Goal: Task Accomplishment & Management: Manage account settings

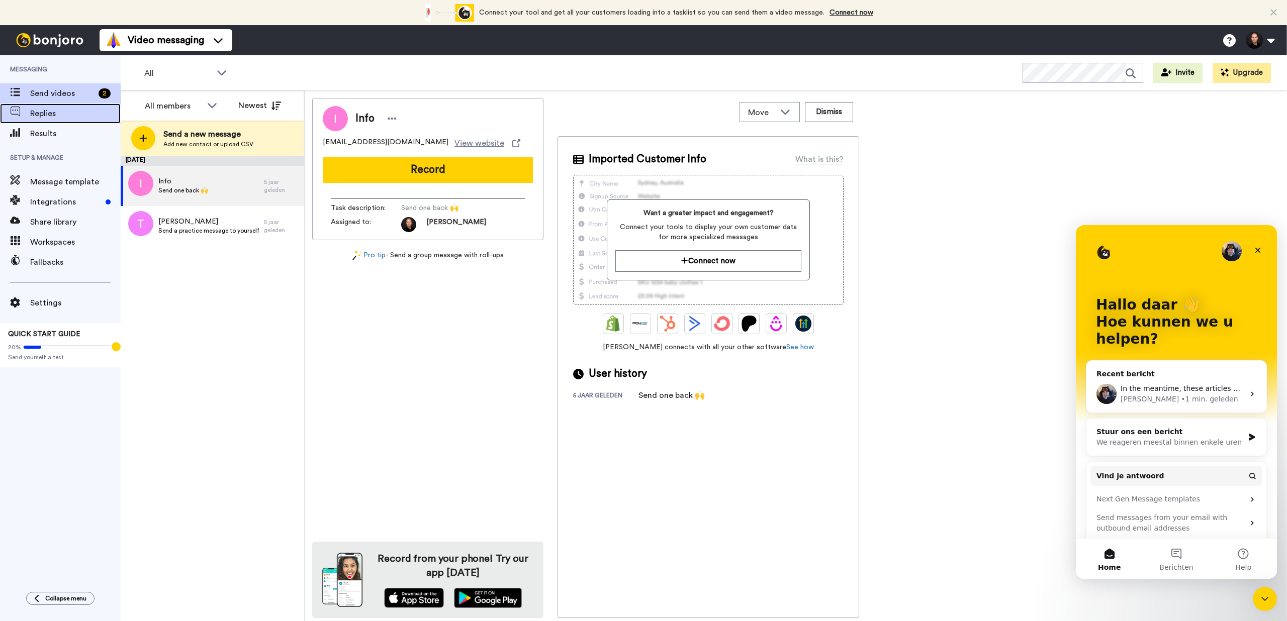
click at [53, 110] on span "Replies" at bounding box center [75, 114] width 90 height 12
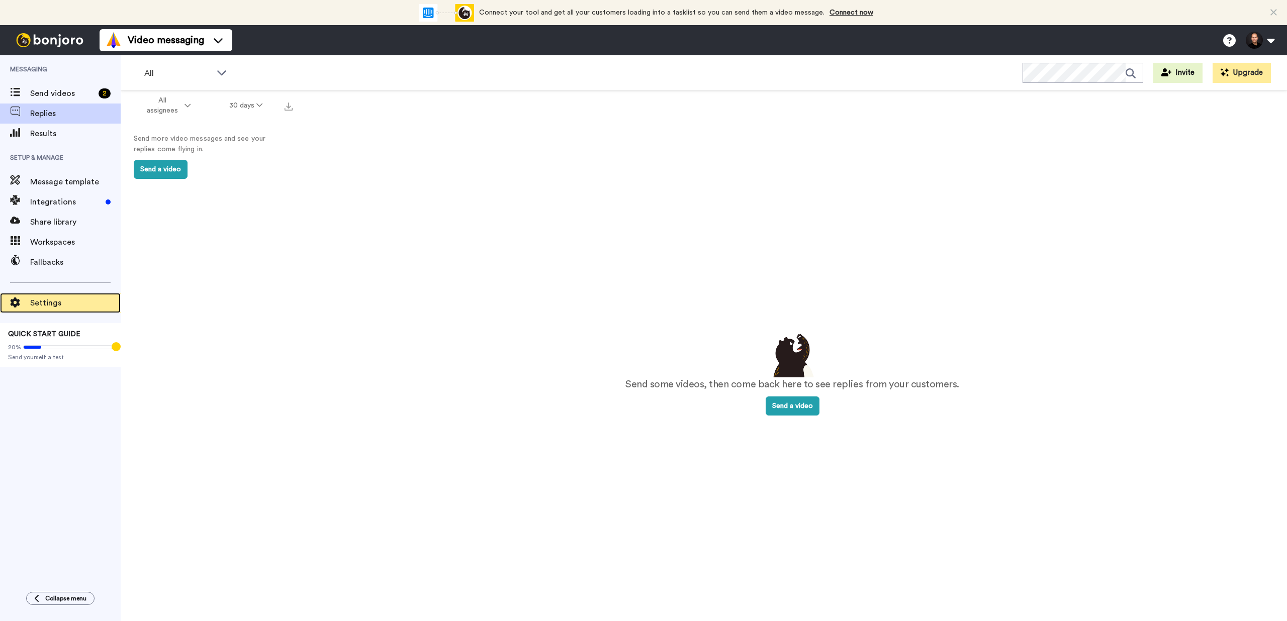
click at [48, 301] on span "Settings" at bounding box center [75, 303] width 90 height 12
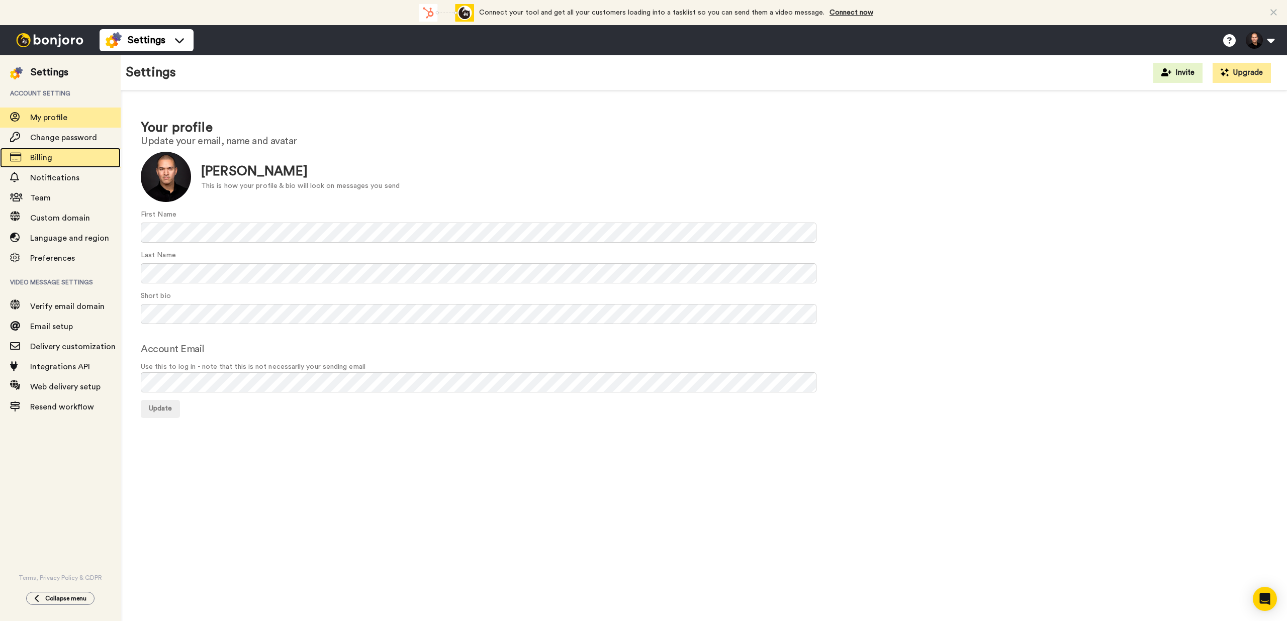
click at [36, 159] on span "Billing" at bounding box center [41, 158] width 22 height 8
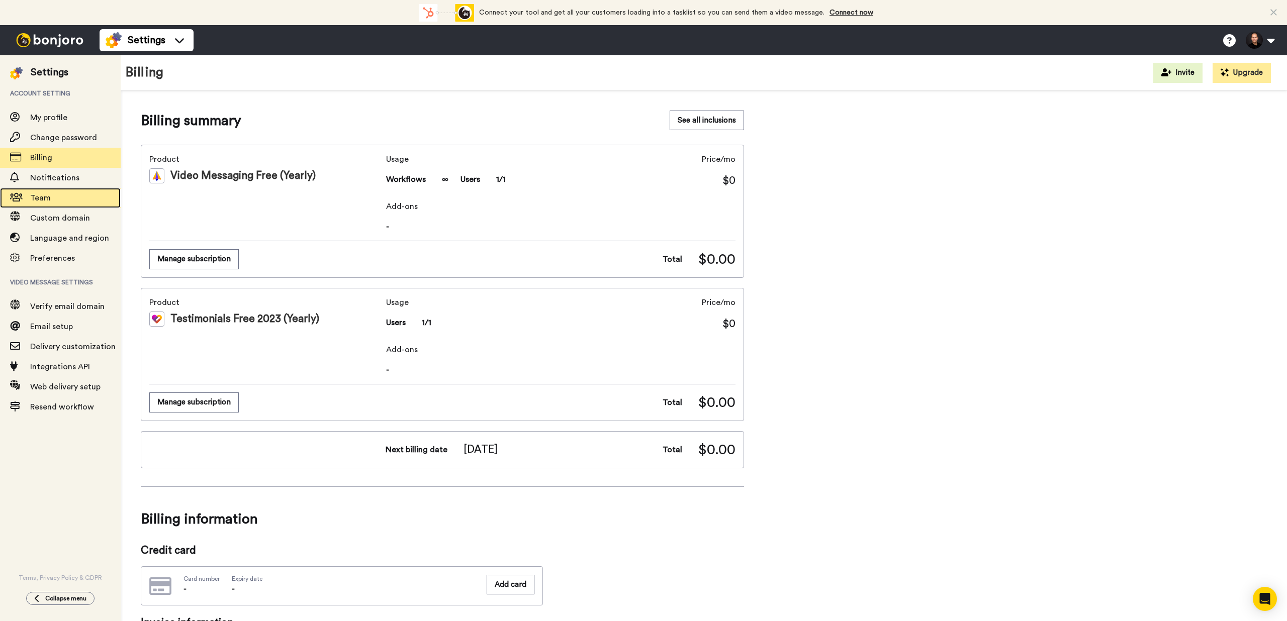
click at [28, 198] on span at bounding box center [15, 198] width 30 height 10
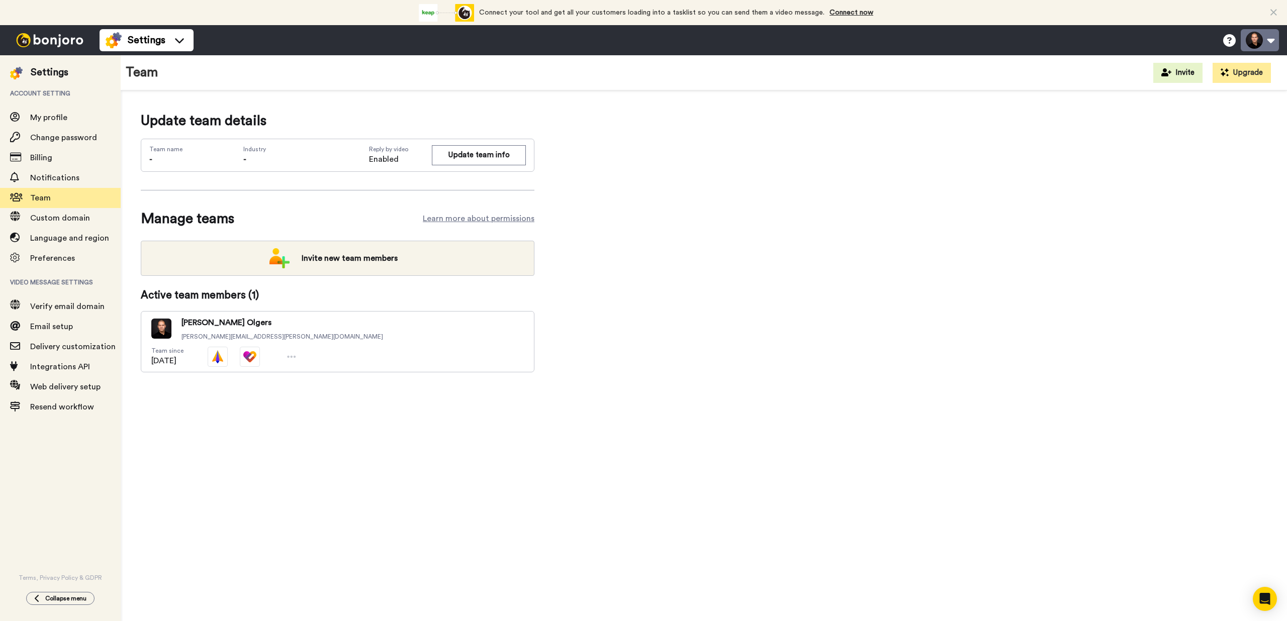
click at [1271, 39] on button at bounding box center [1260, 40] width 38 height 22
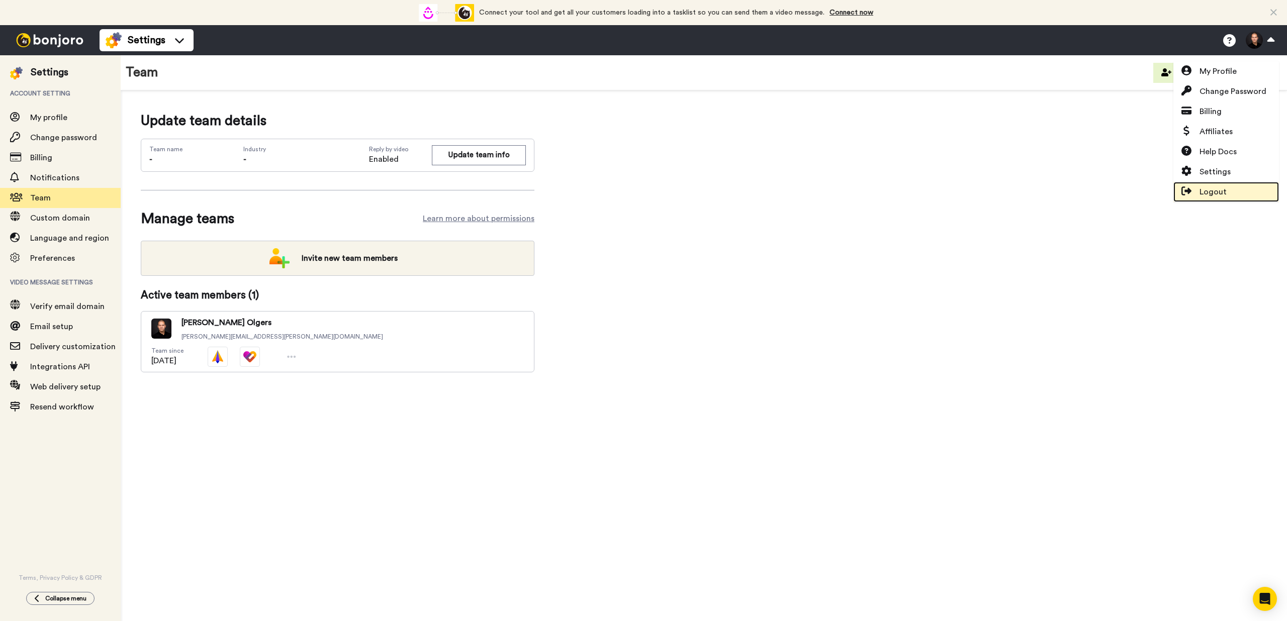
click at [1233, 186] on link "Logout" at bounding box center [1226, 192] width 106 height 20
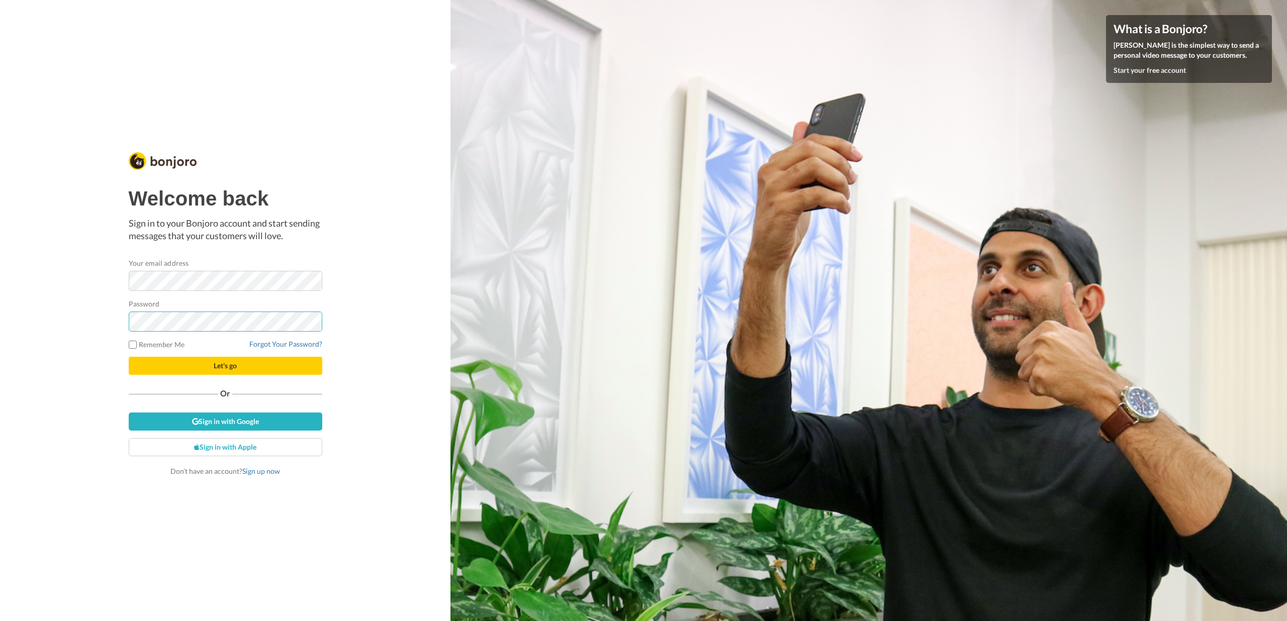
click at [129, 357] on button "Let's go" at bounding box center [226, 366] width 194 height 18
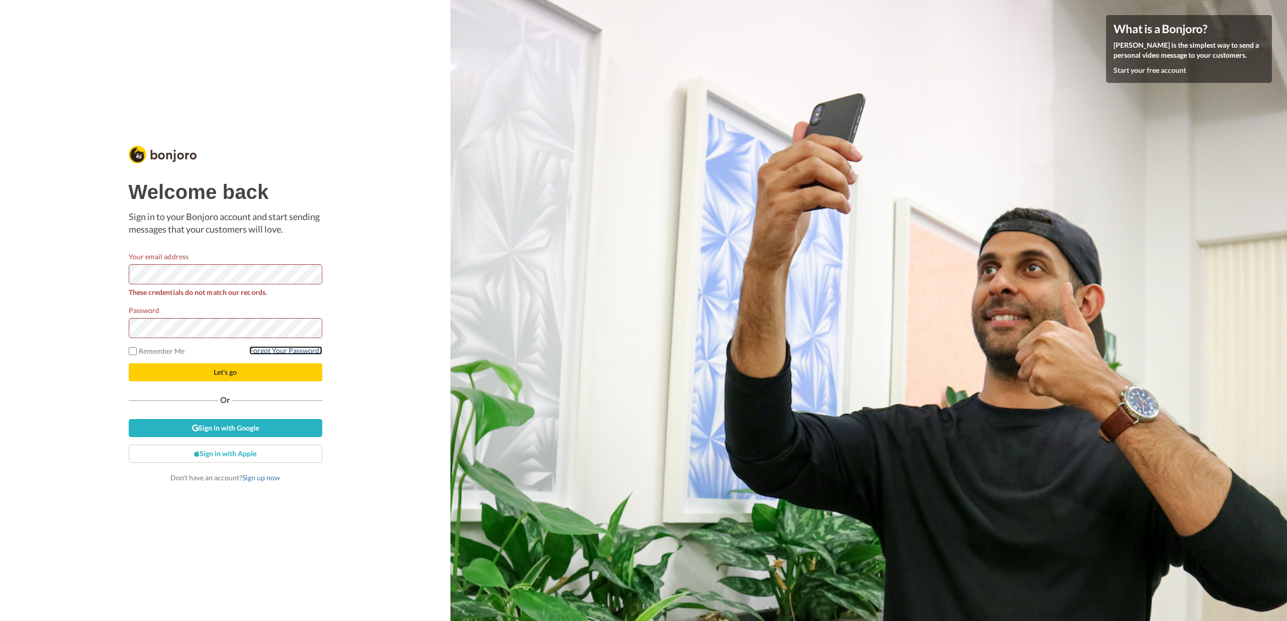
click at [300, 349] on link "Forgot Your Password?" at bounding box center [285, 350] width 73 height 9
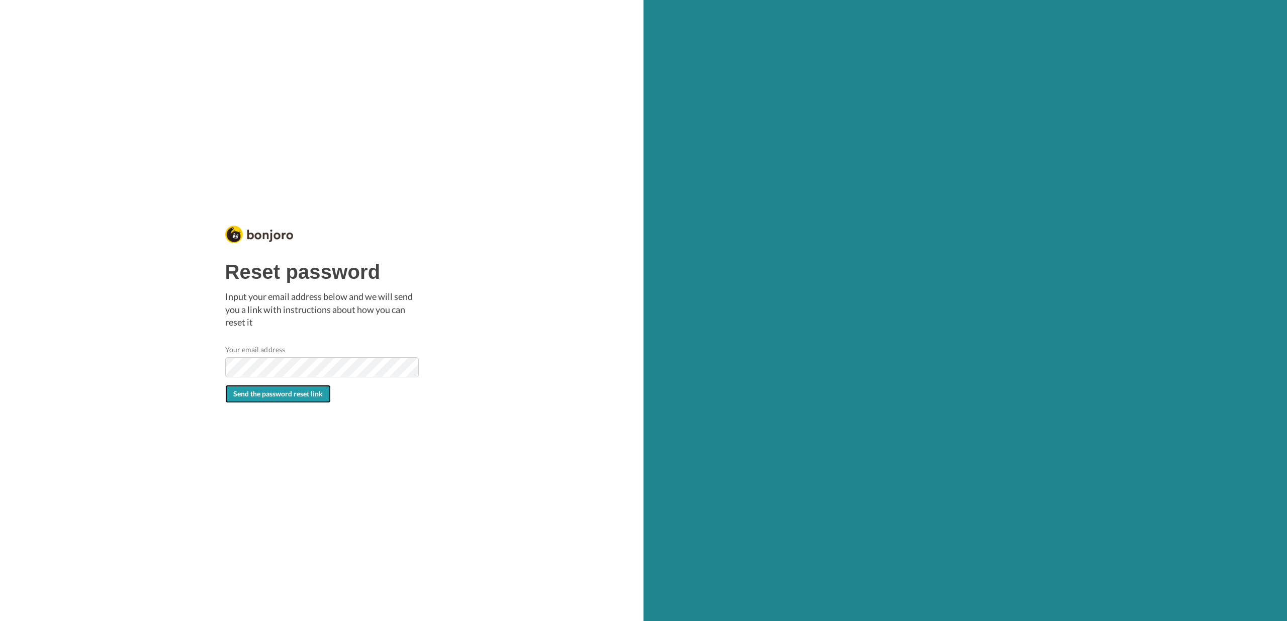
click at [273, 392] on span "Send the password reset link" at bounding box center [277, 394] width 89 height 9
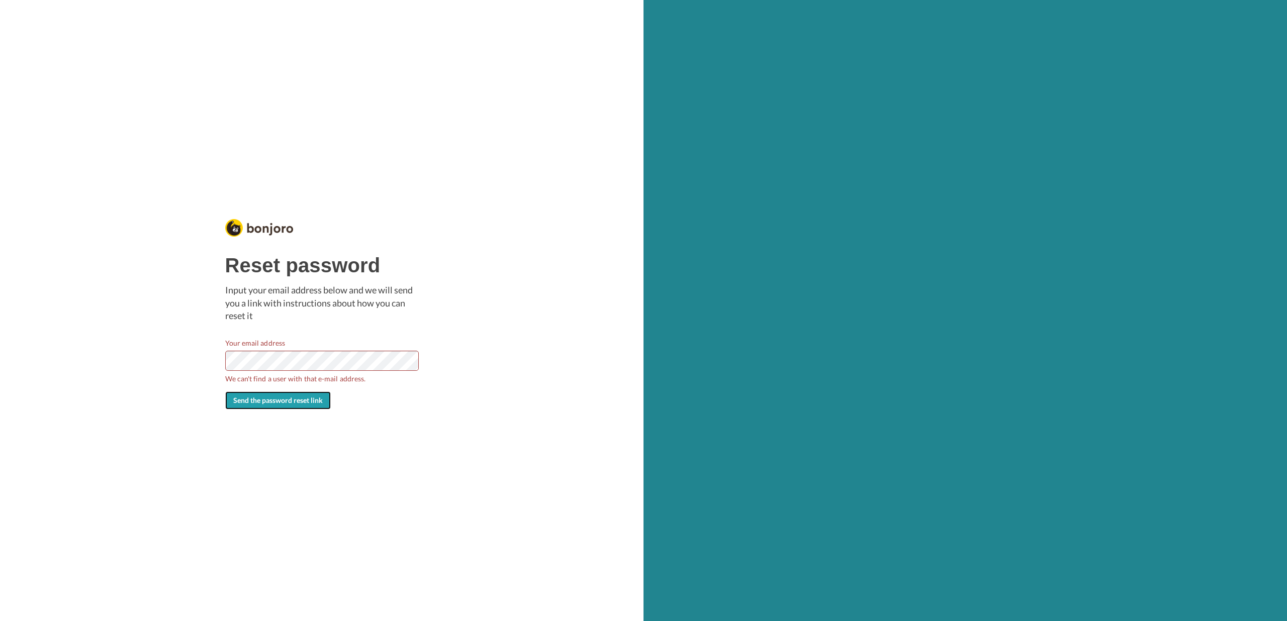
click at [310, 405] on button "Send the password reset link" at bounding box center [278, 401] width 106 height 18
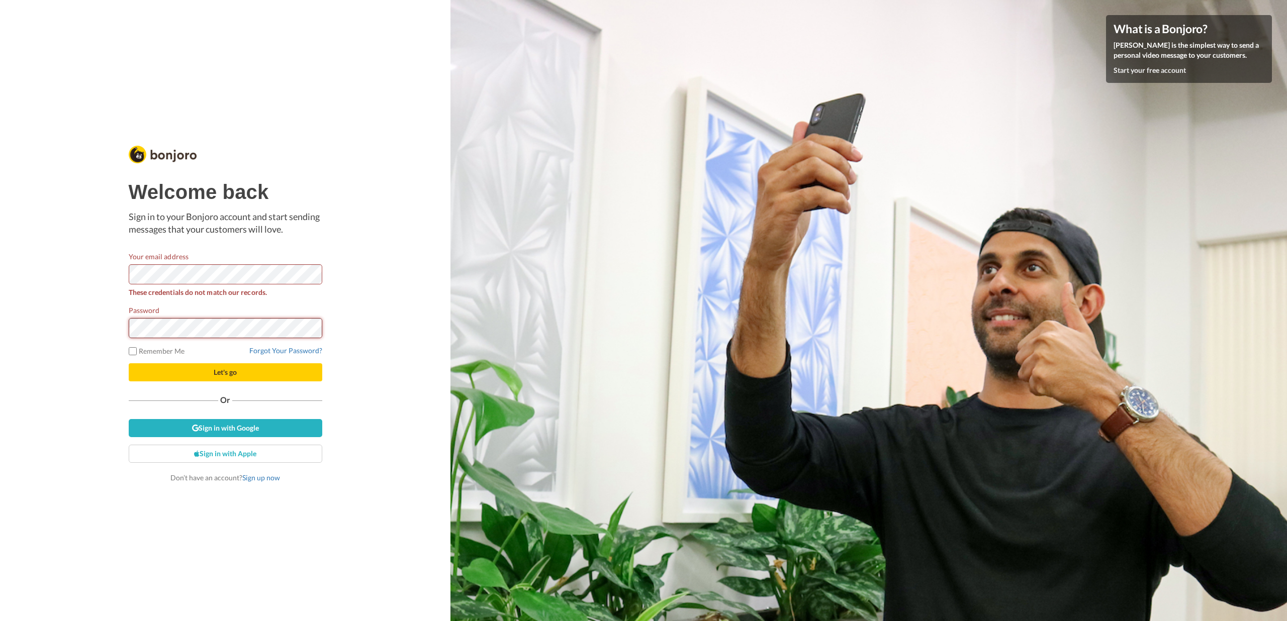
click at [129, 363] on button "Let's go" at bounding box center [226, 372] width 194 height 18
